Goal: Task Accomplishment & Management: Manage account settings

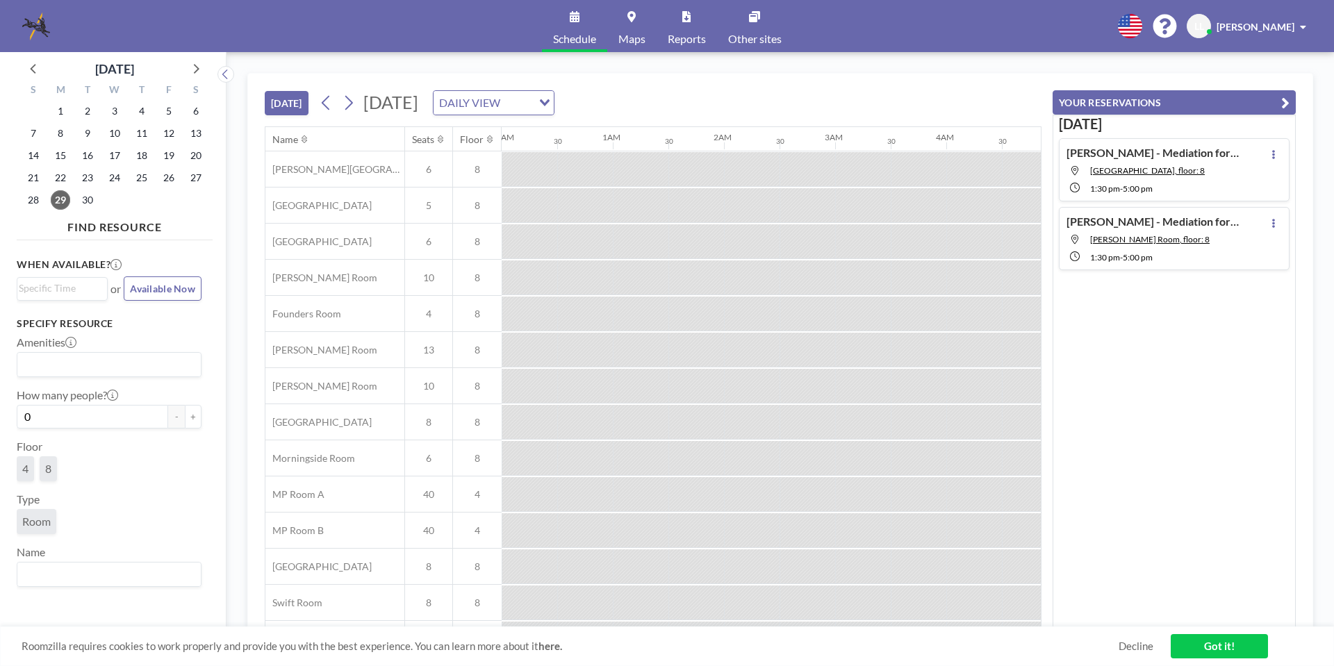
scroll to position [0, 1501]
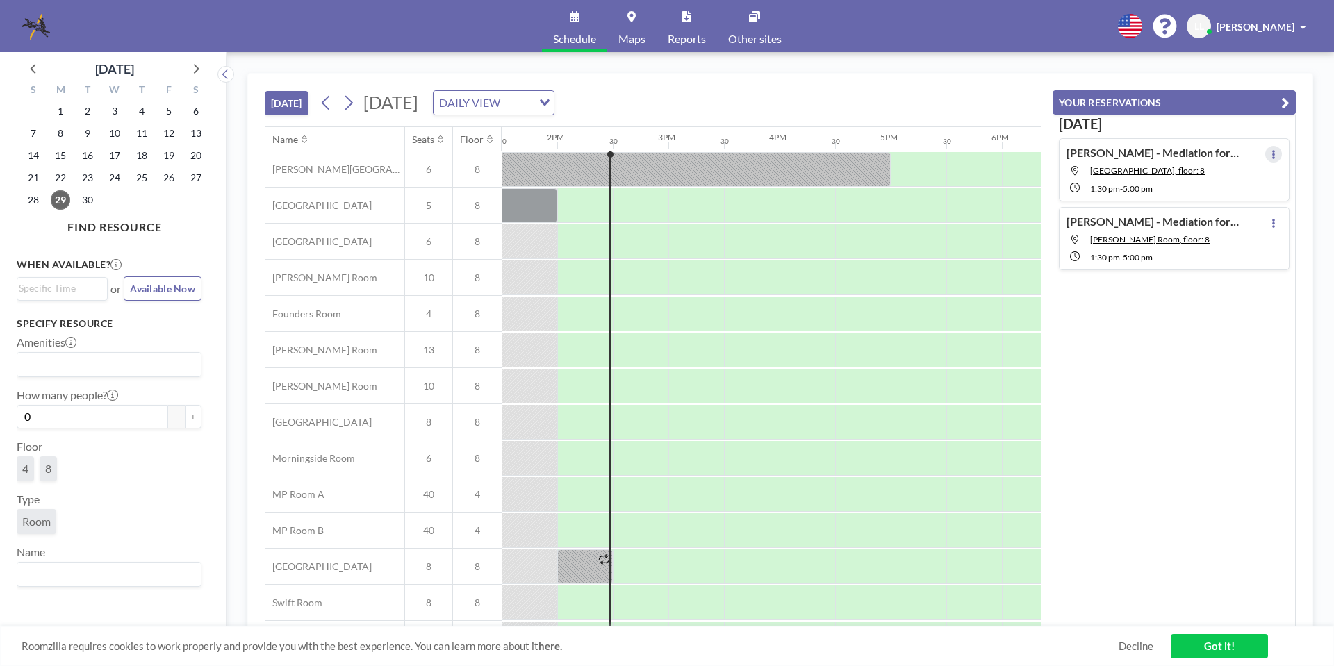
click at [1271, 150] on icon at bounding box center [1274, 154] width 6 height 9
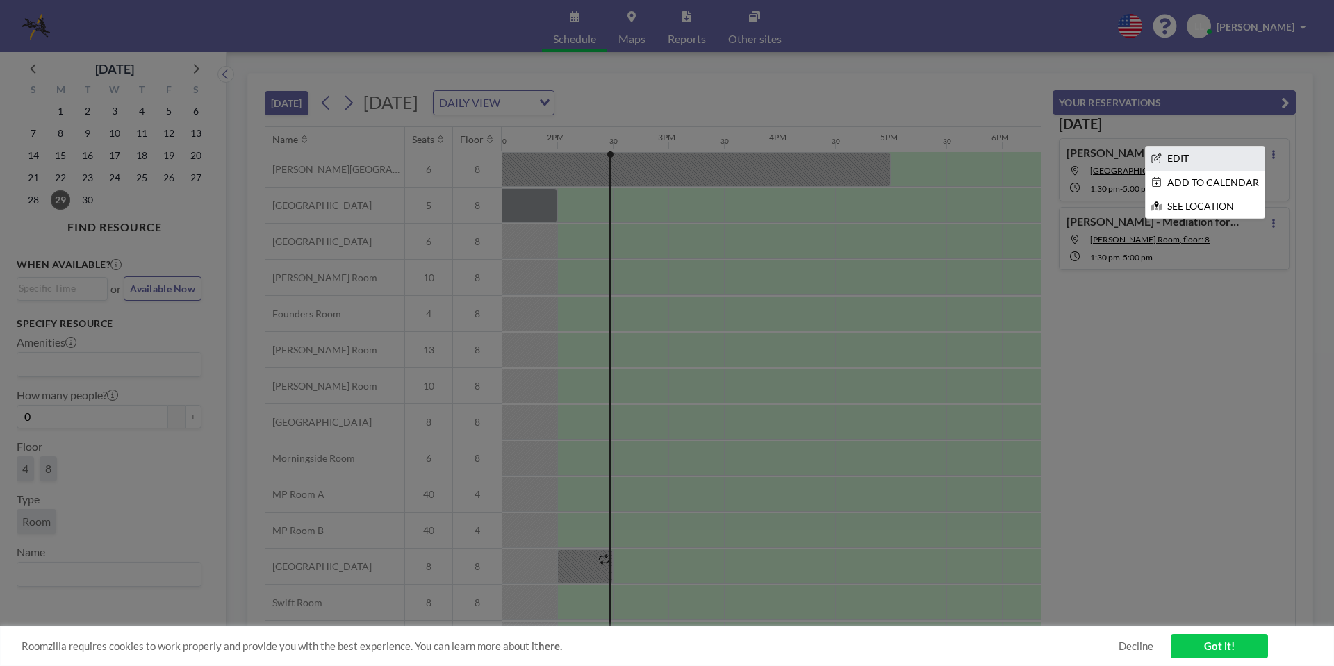
click at [1188, 161] on li "EDIT" at bounding box center [1205, 159] width 119 height 24
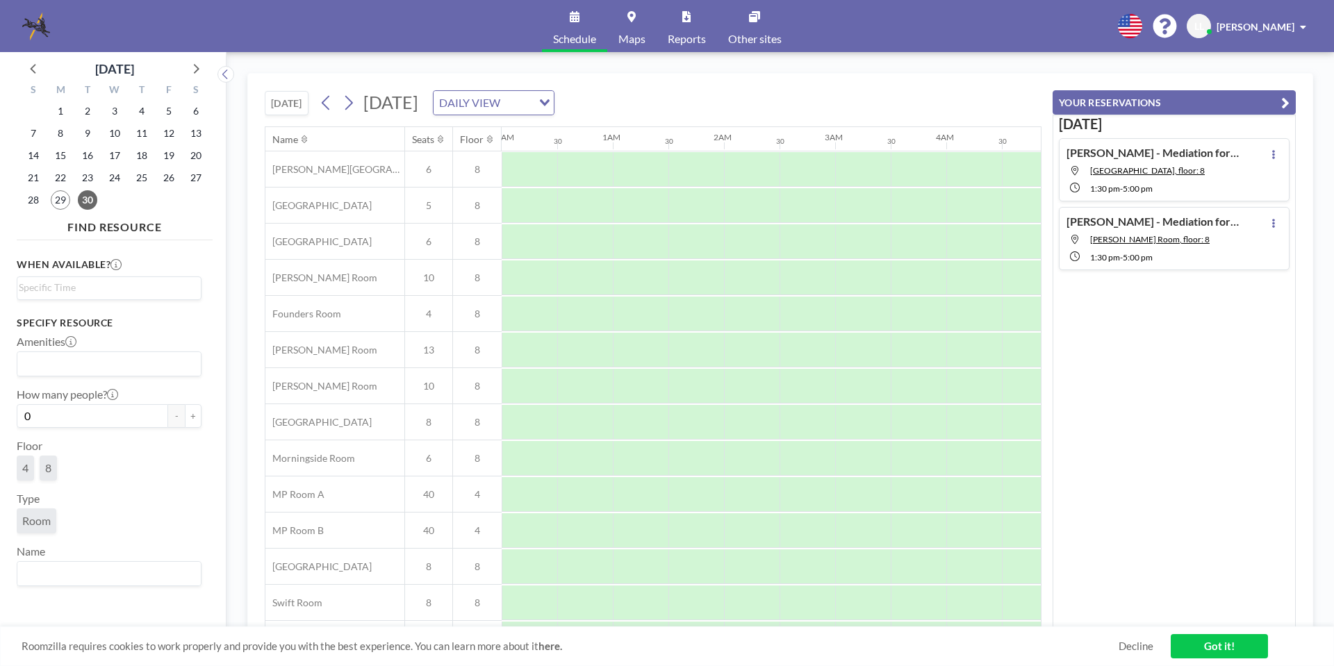
scroll to position [0, 1446]
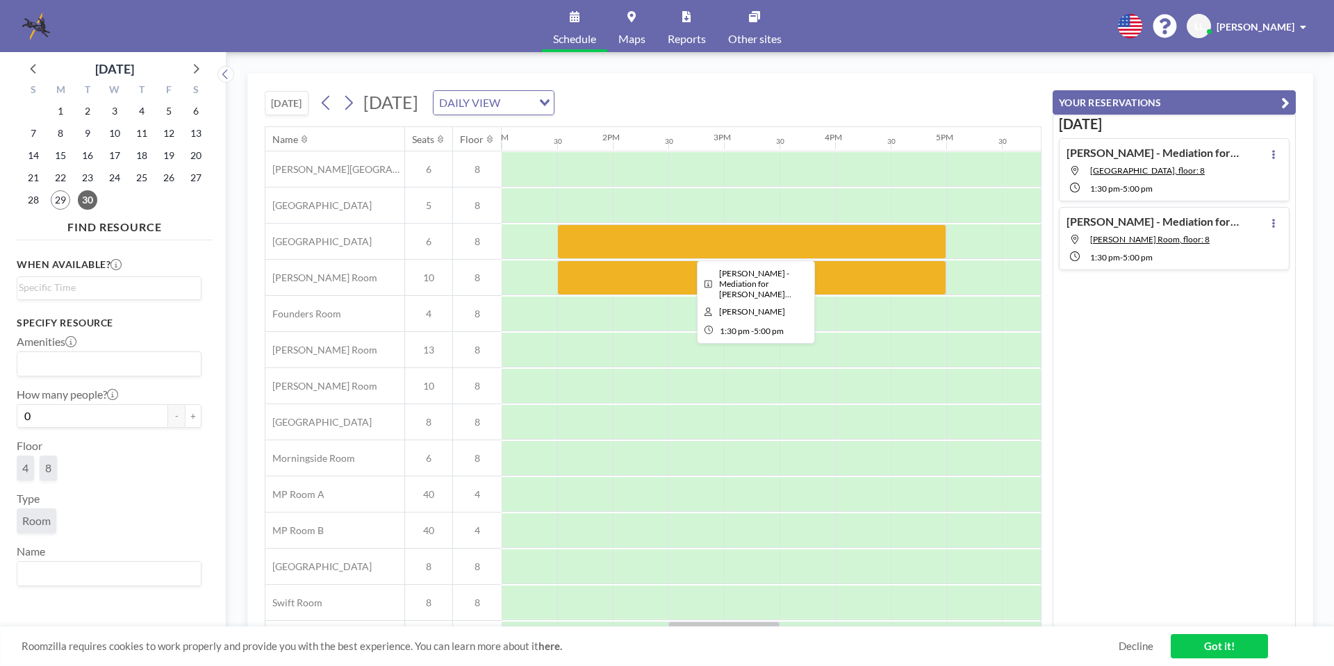
click at [650, 242] on div at bounding box center [751, 241] width 389 height 35
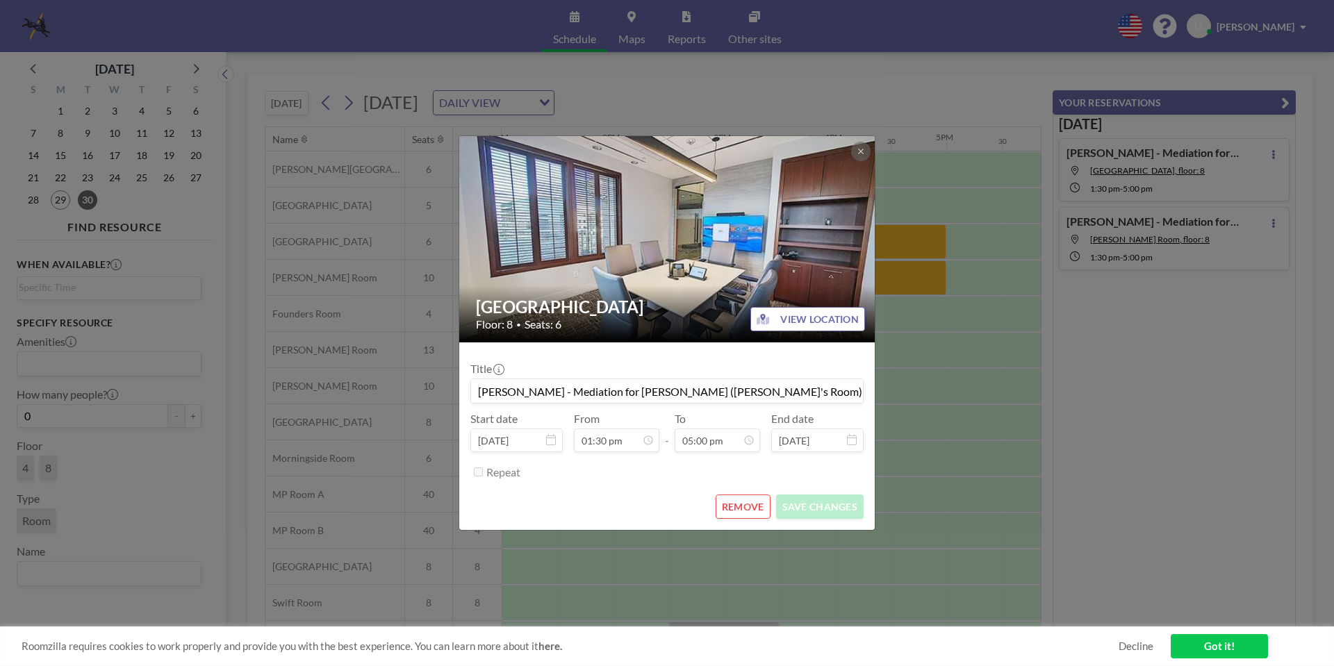
scroll to position [841, 0]
click at [744, 505] on button "REMOVE" at bounding box center [743, 507] width 55 height 24
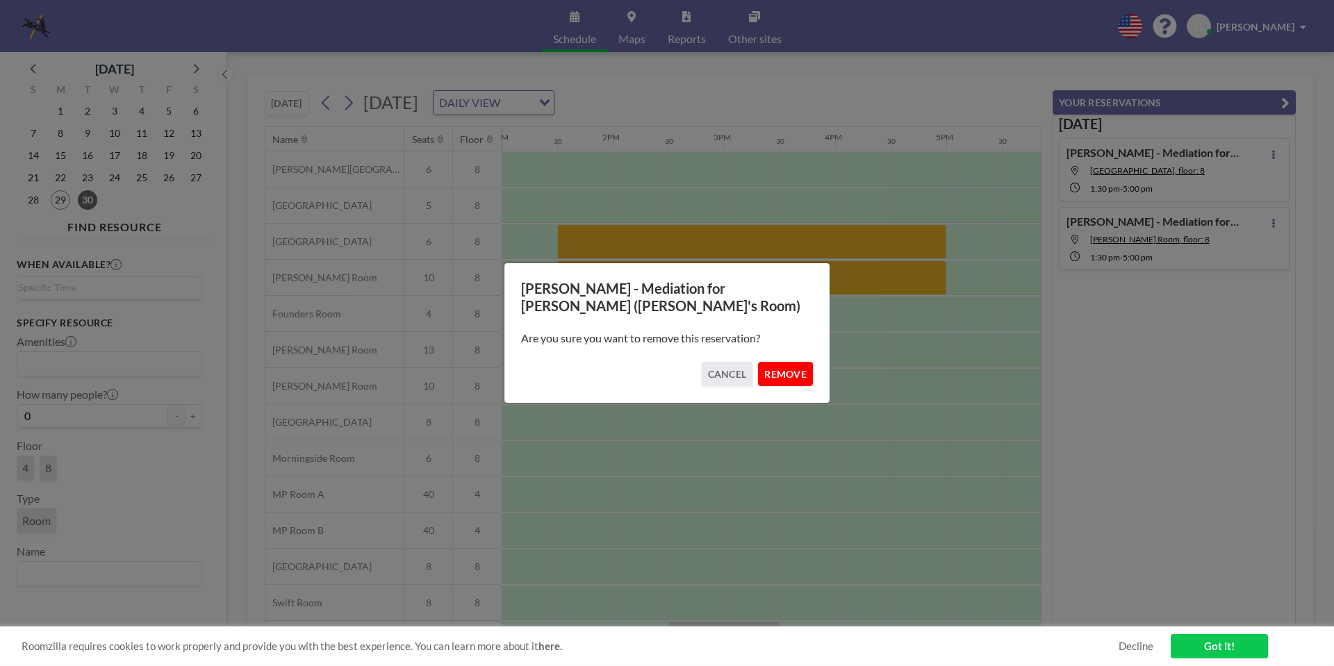
click at [778, 376] on button "REMOVE" at bounding box center [785, 374] width 55 height 24
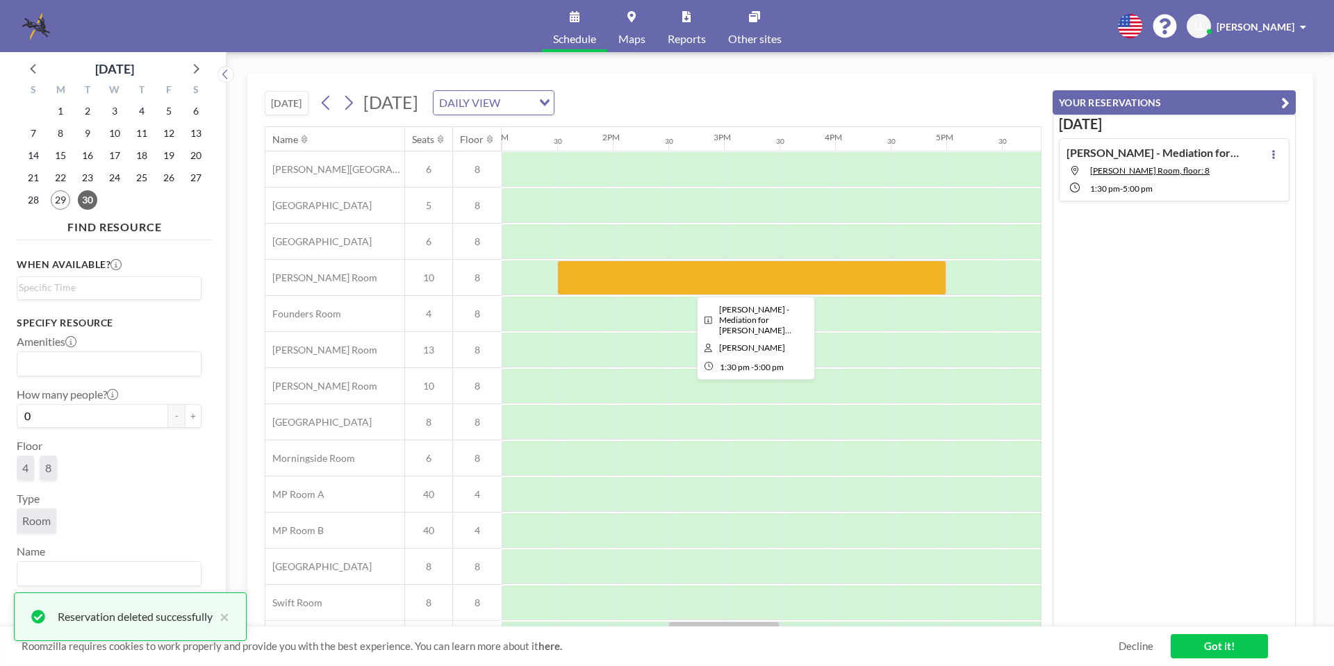
click at [730, 275] on div at bounding box center [751, 278] width 389 height 35
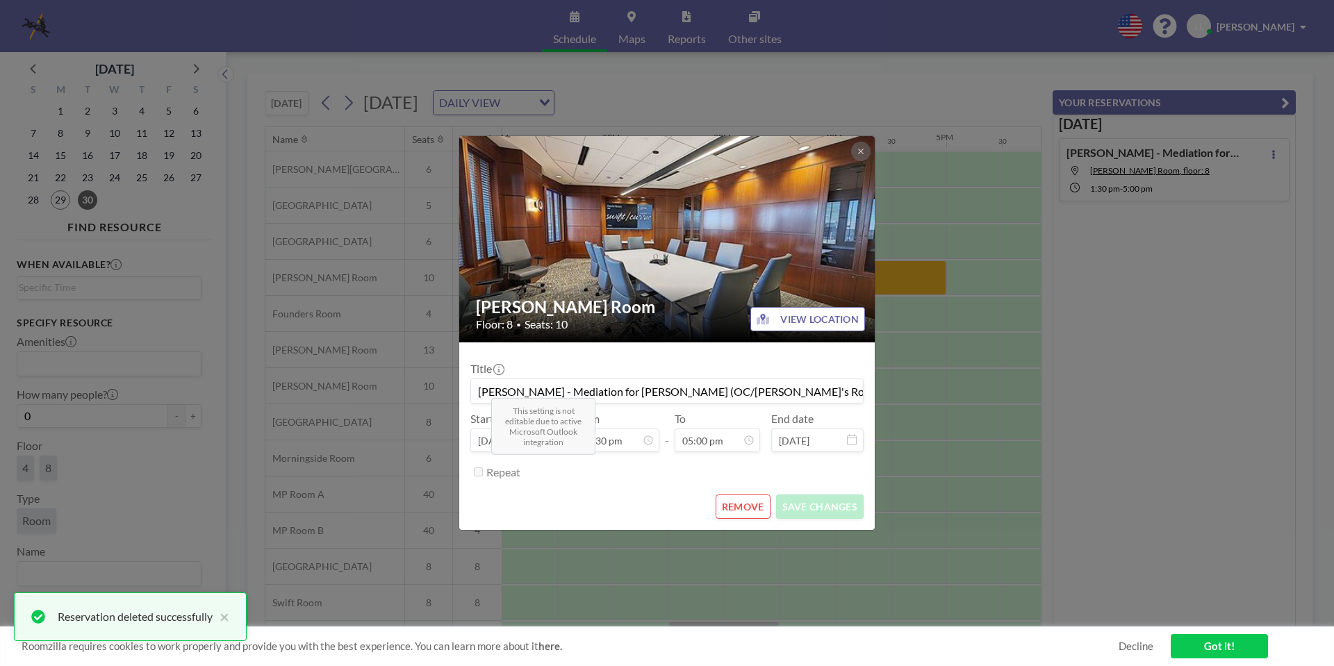
scroll to position [841, 0]
click at [738, 500] on button "REMOVE" at bounding box center [743, 507] width 55 height 24
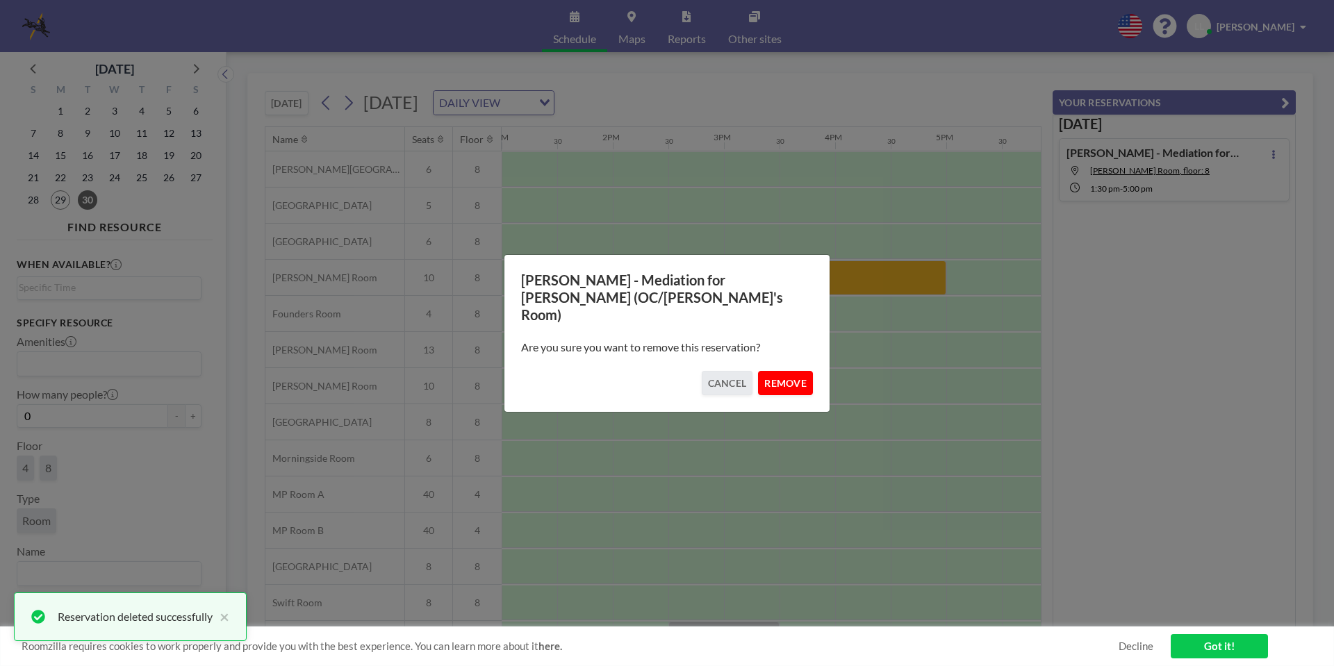
click at [780, 372] on button "REMOVE" at bounding box center [785, 383] width 55 height 24
